Goal: Transaction & Acquisition: Purchase product/service

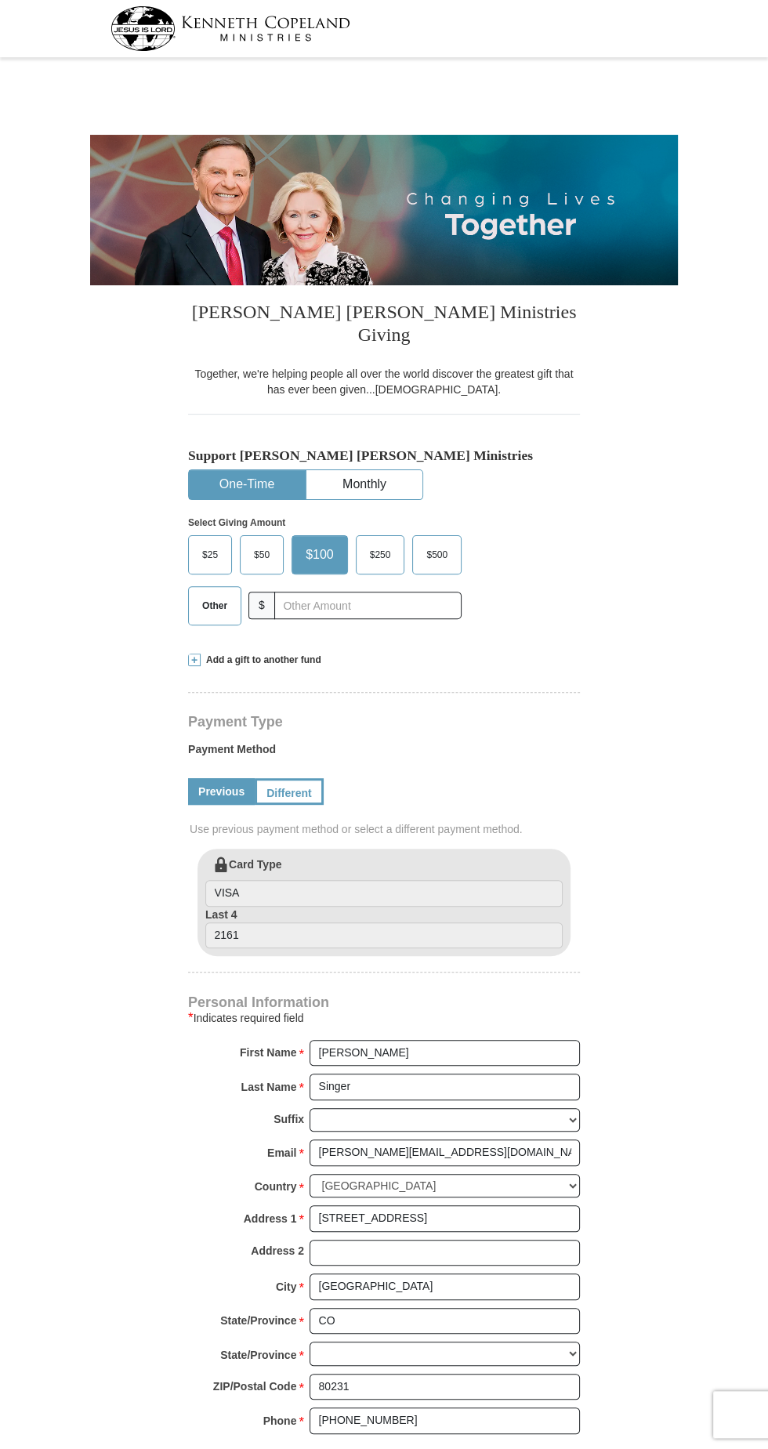
select select "CO"
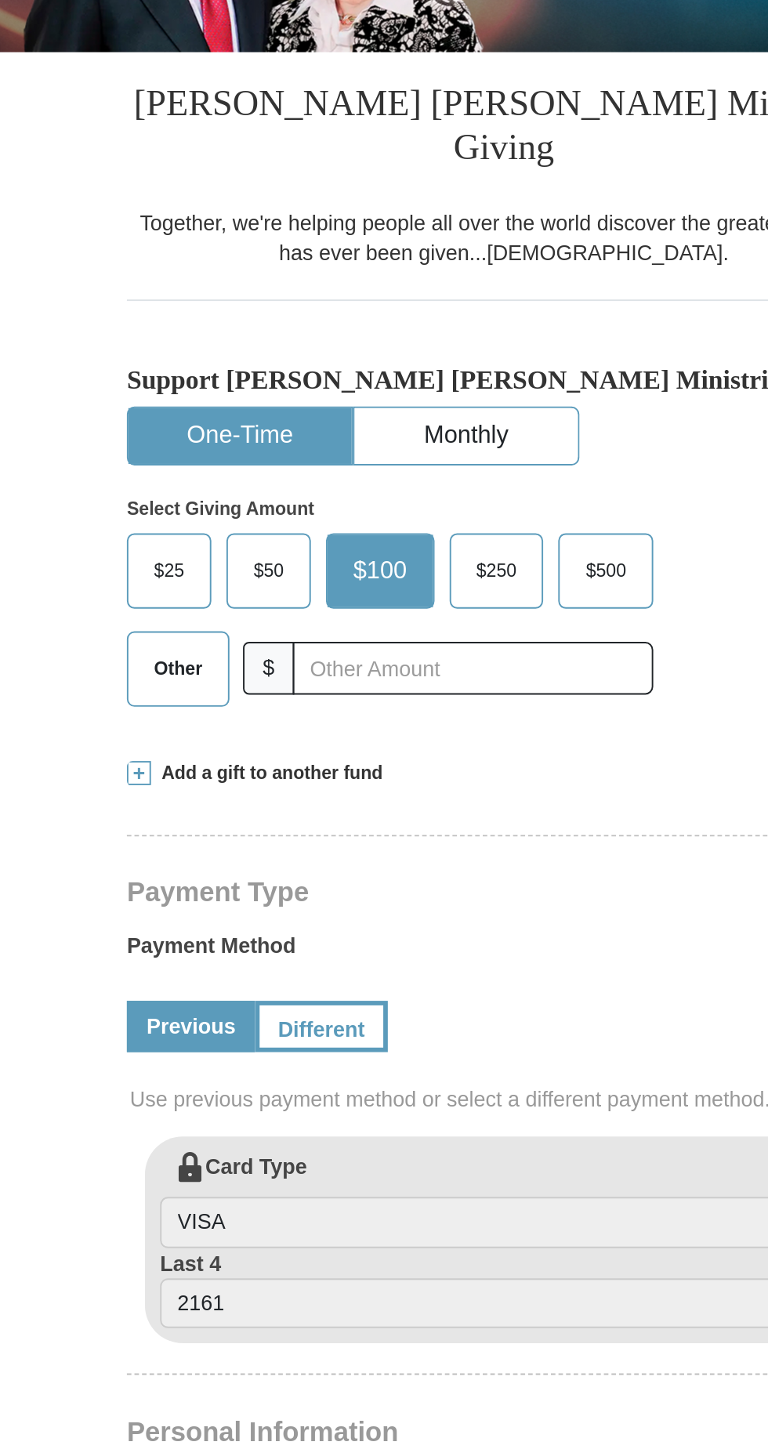
click at [208, 596] on label "Other" at bounding box center [215, 606] width 52 height 38
click at [0, 0] on input "Other" at bounding box center [0, 0] width 0 height 0
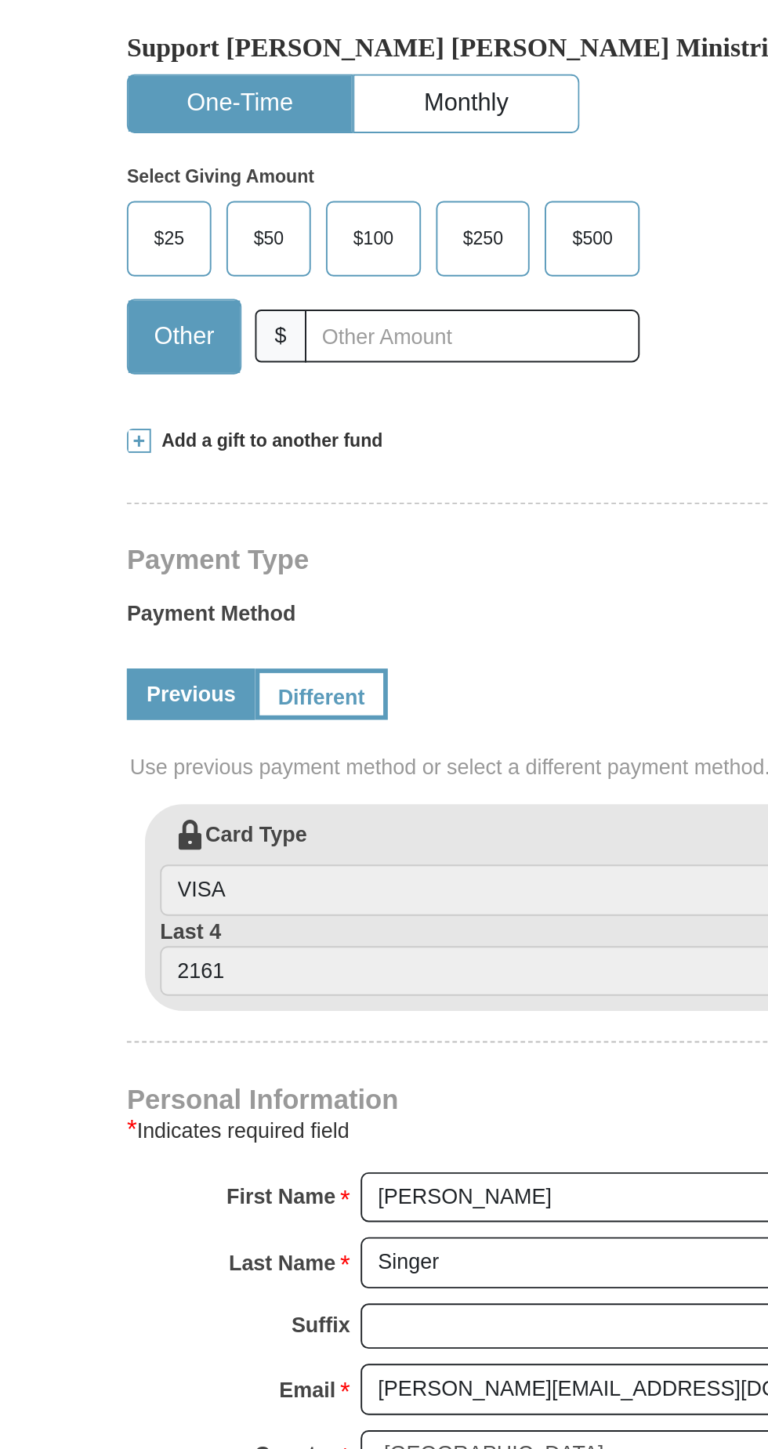
click at [198, 654] on span at bounding box center [194, 660] width 13 height 13
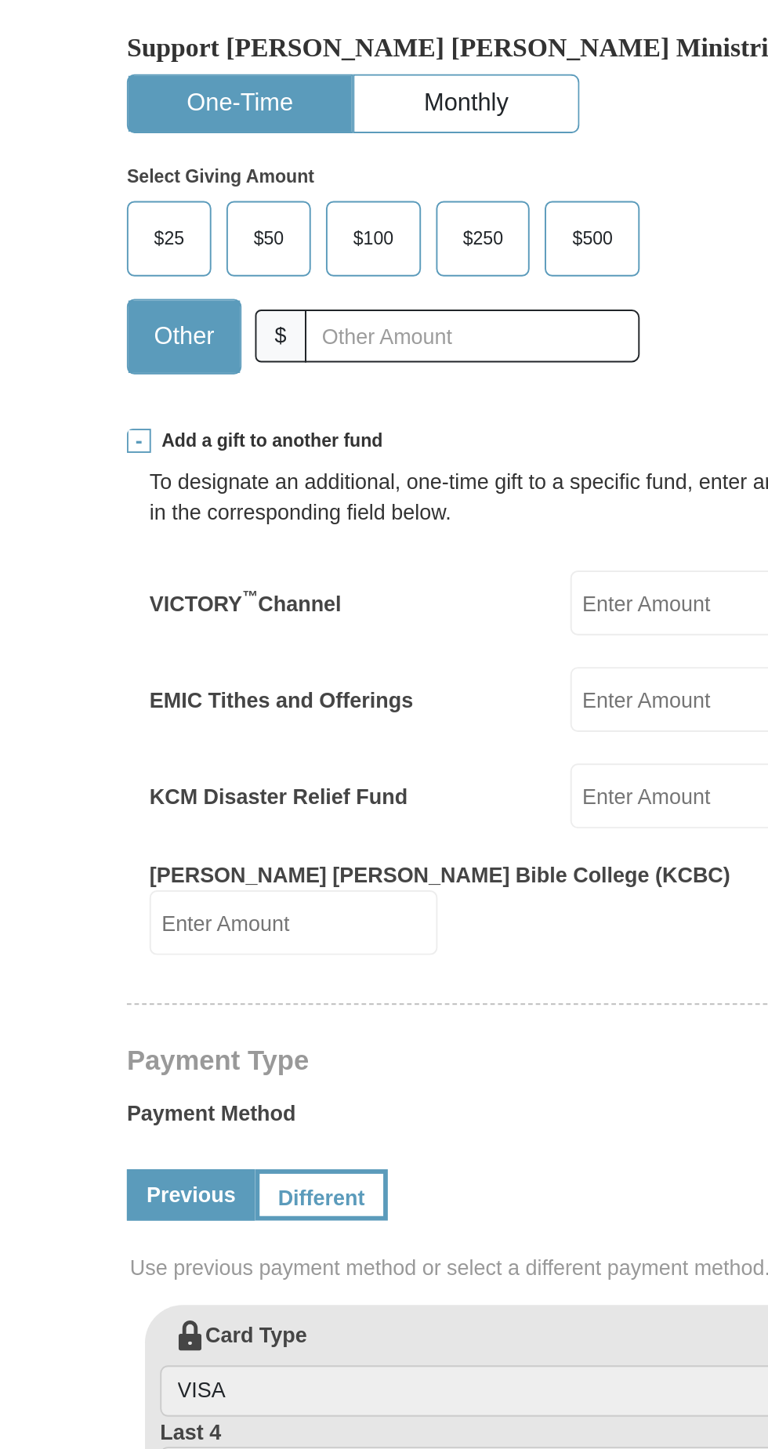
click at [455, 777] on input "EMIC Tithes and Offerings" at bounding box center [493, 794] width 150 height 34
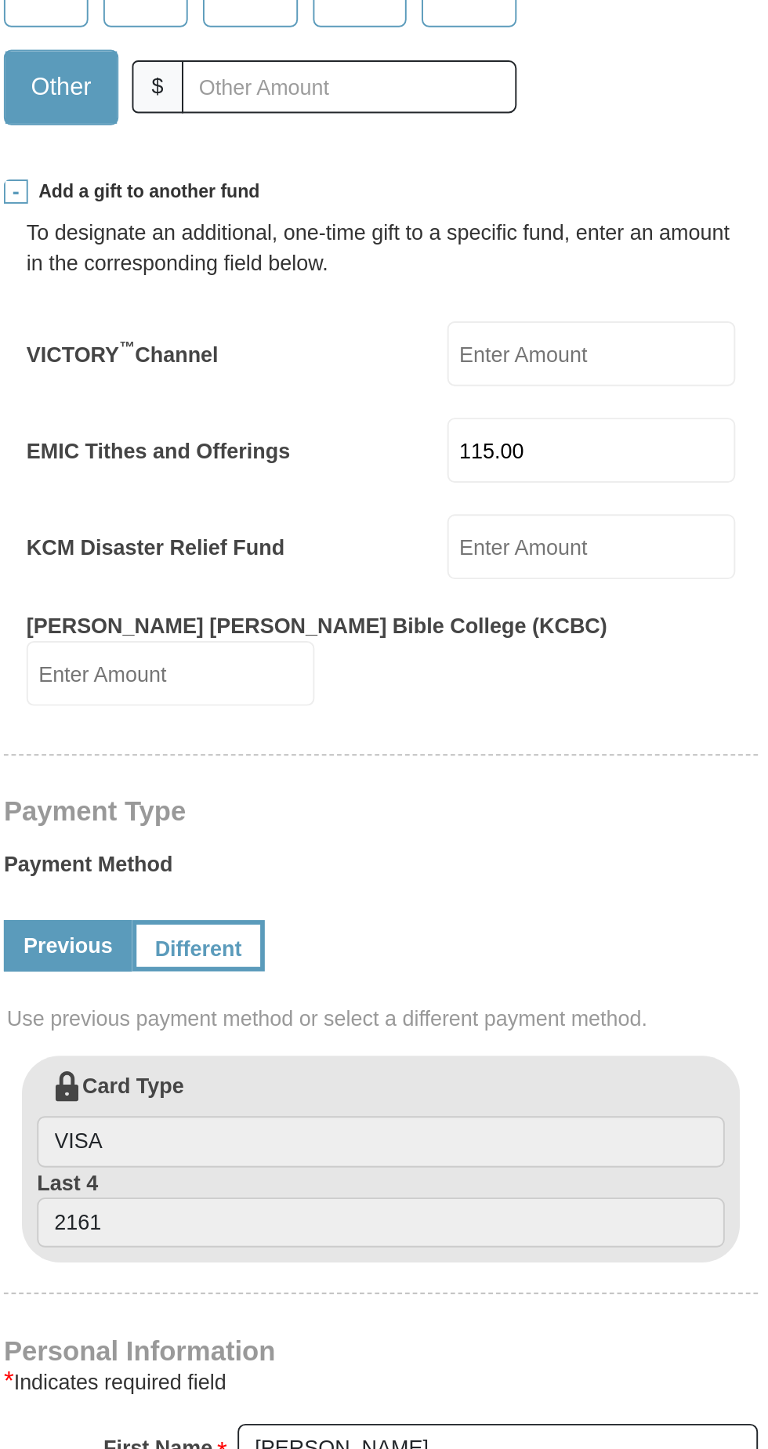
type input "115.00"
click at [448, 828] on input "KCM Disaster Relief Fund" at bounding box center [493, 845] width 150 height 34
type input "50.00"
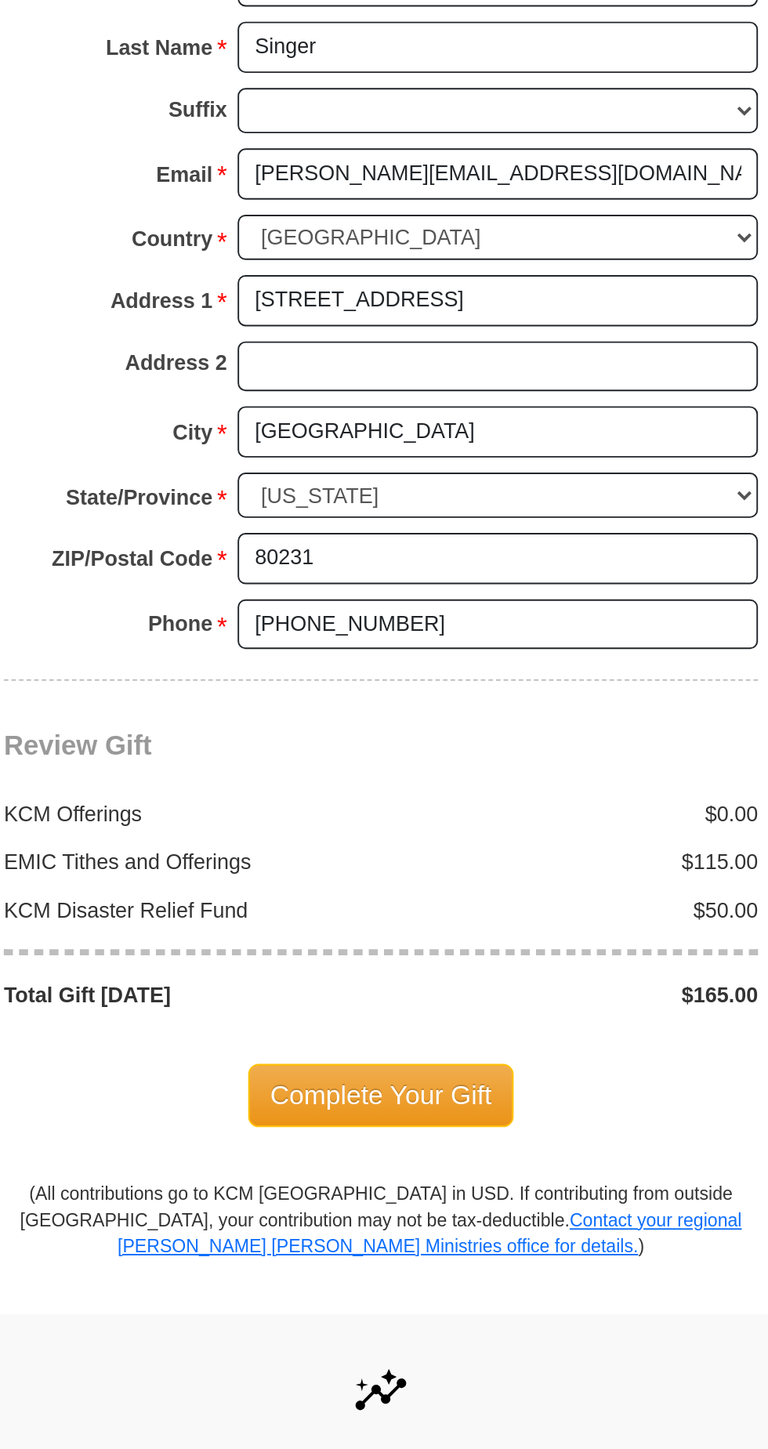
scroll to position [701, 0]
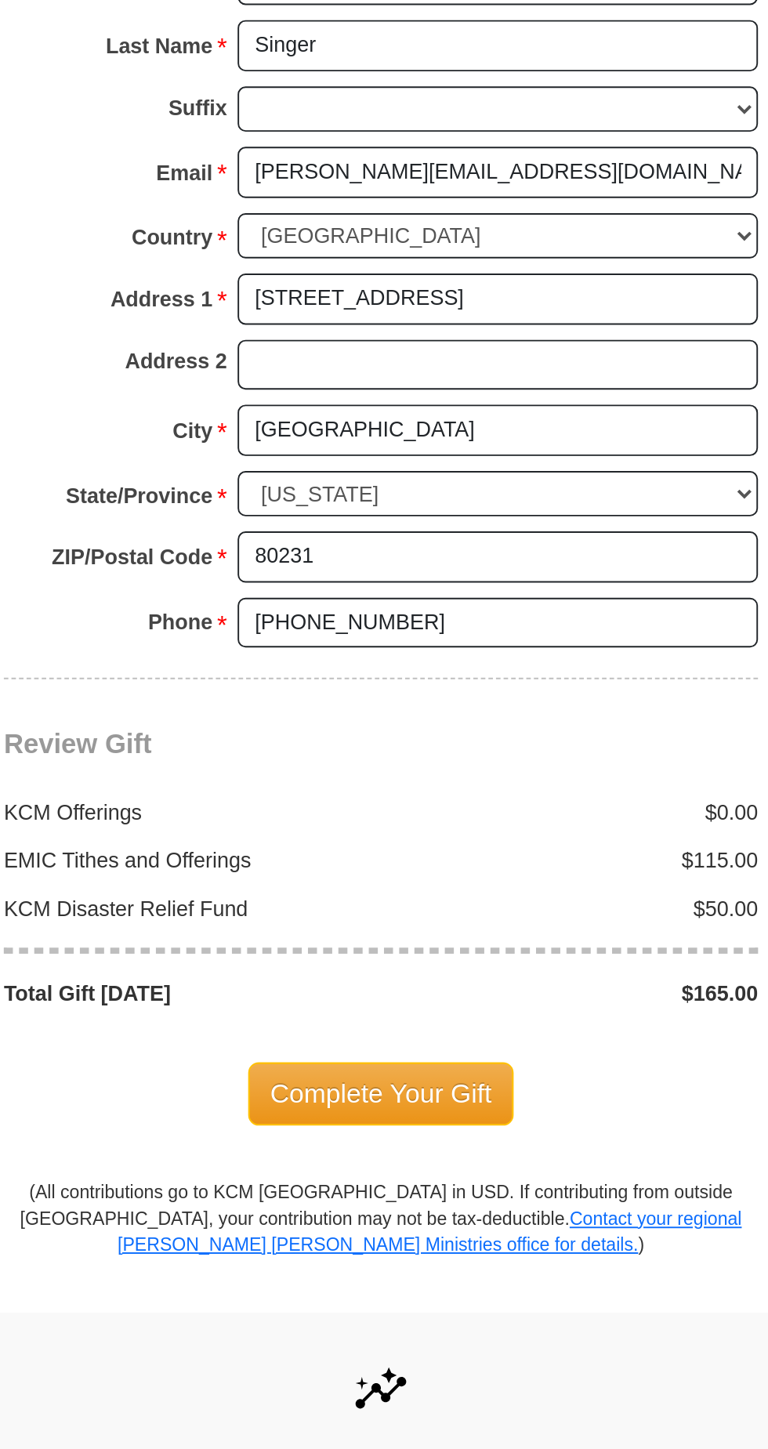
click at [400, 1175] on span "Complete Your Gift" at bounding box center [384, 1191] width 139 height 33
